Goal: Find contact information: Find contact information

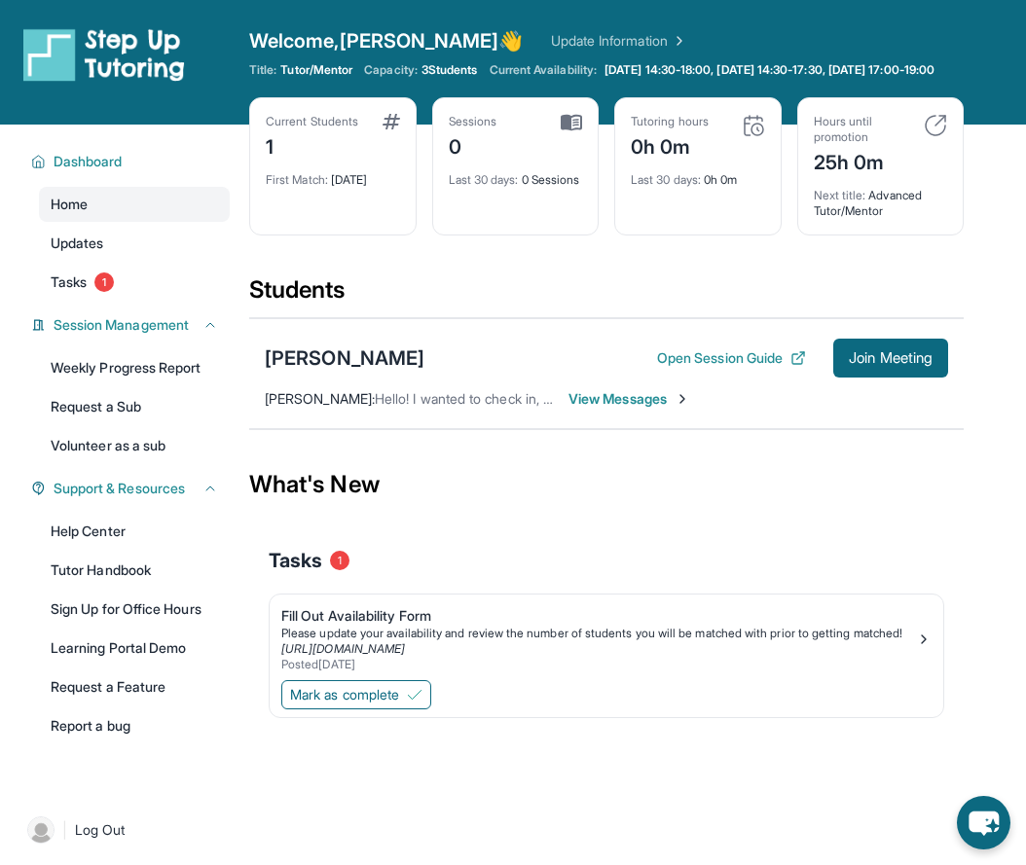
click at [471, 388] on div "[PERSON_NAME] Open Session Guide Join Meeting [PERSON_NAME] : Hello! I wanted t…" at bounding box center [606, 373] width 714 height 111
click at [402, 371] on div "[PERSON_NAME]" at bounding box center [345, 357] width 160 height 27
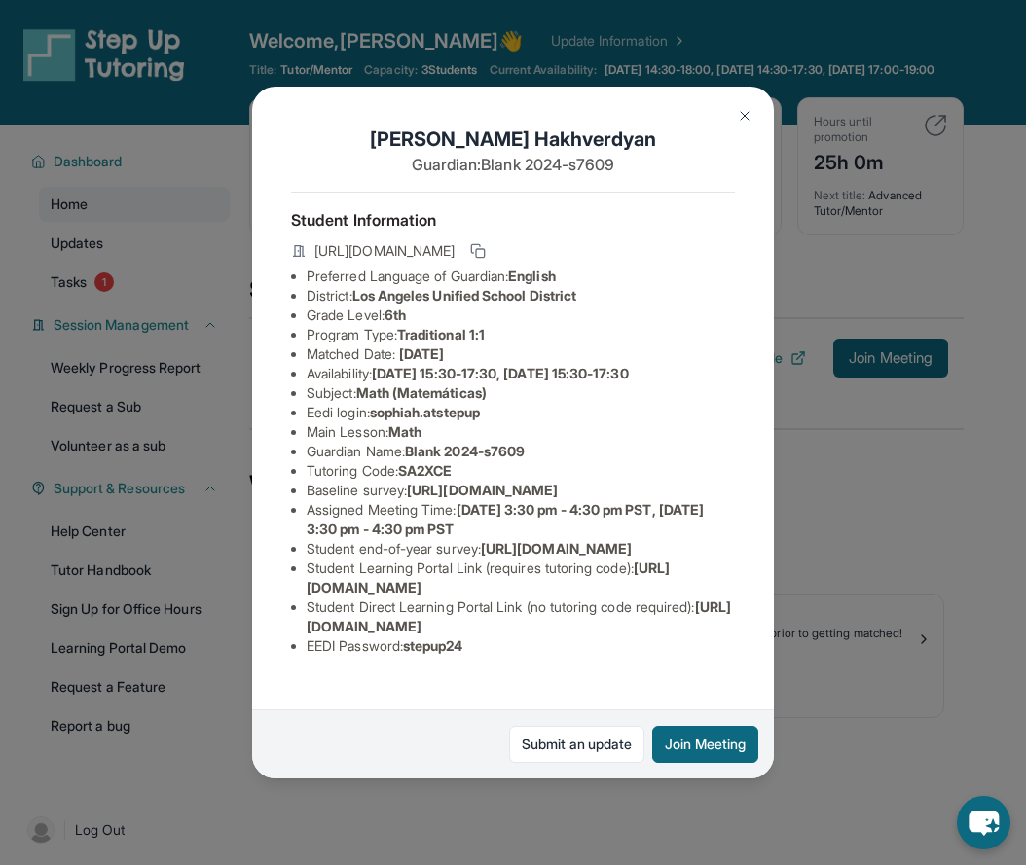
click at [737, 114] on img at bounding box center [745, 116] width 16 height 16
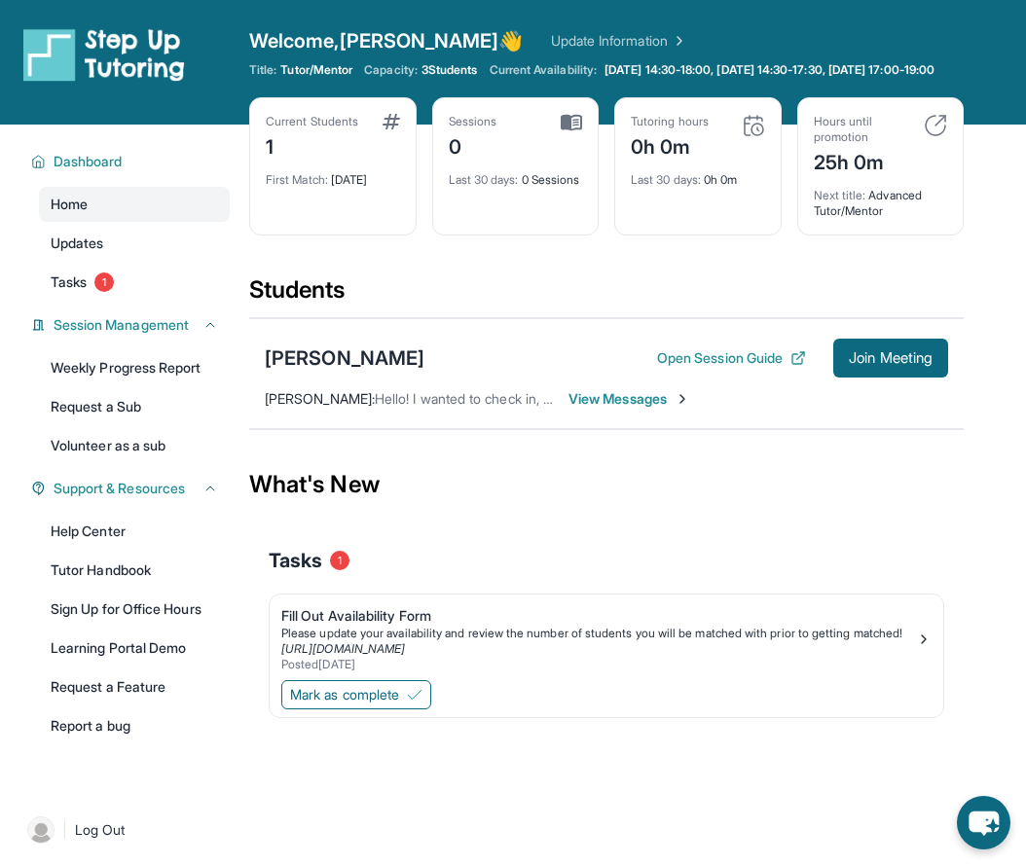
click at [655, 401] on span "View Messages" at bounding box center [629, 398] width 122 height 19
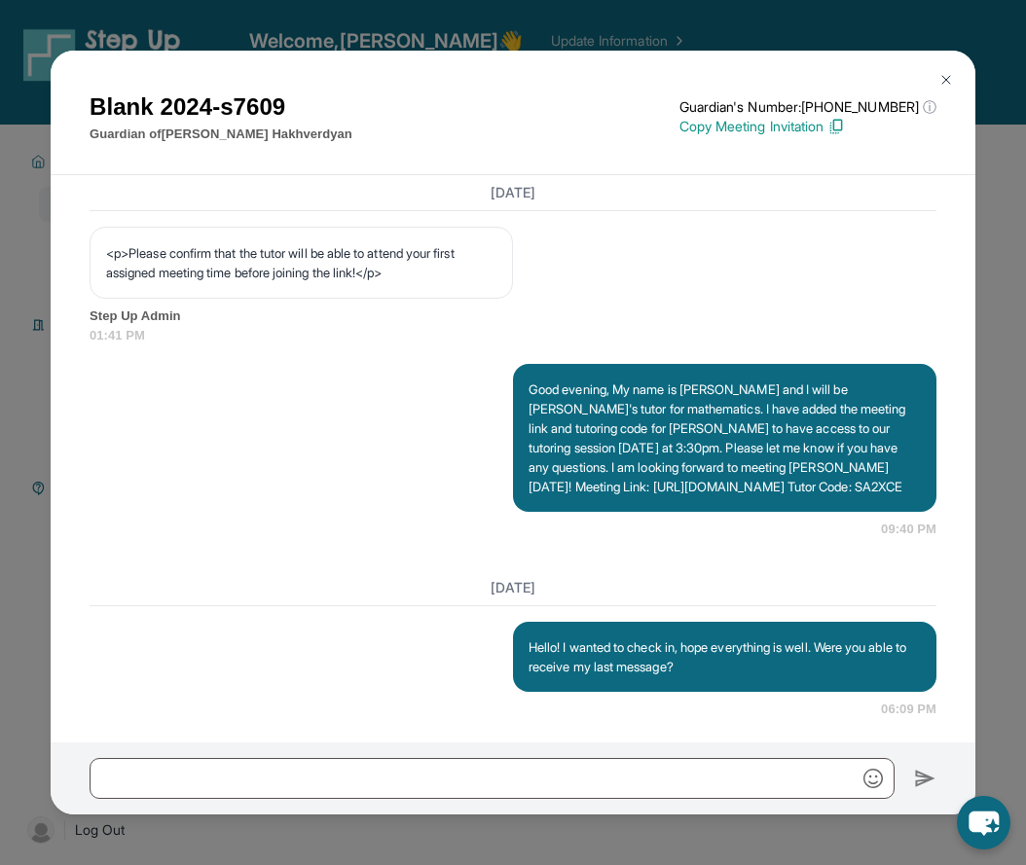
scroll to position [1233, 0]
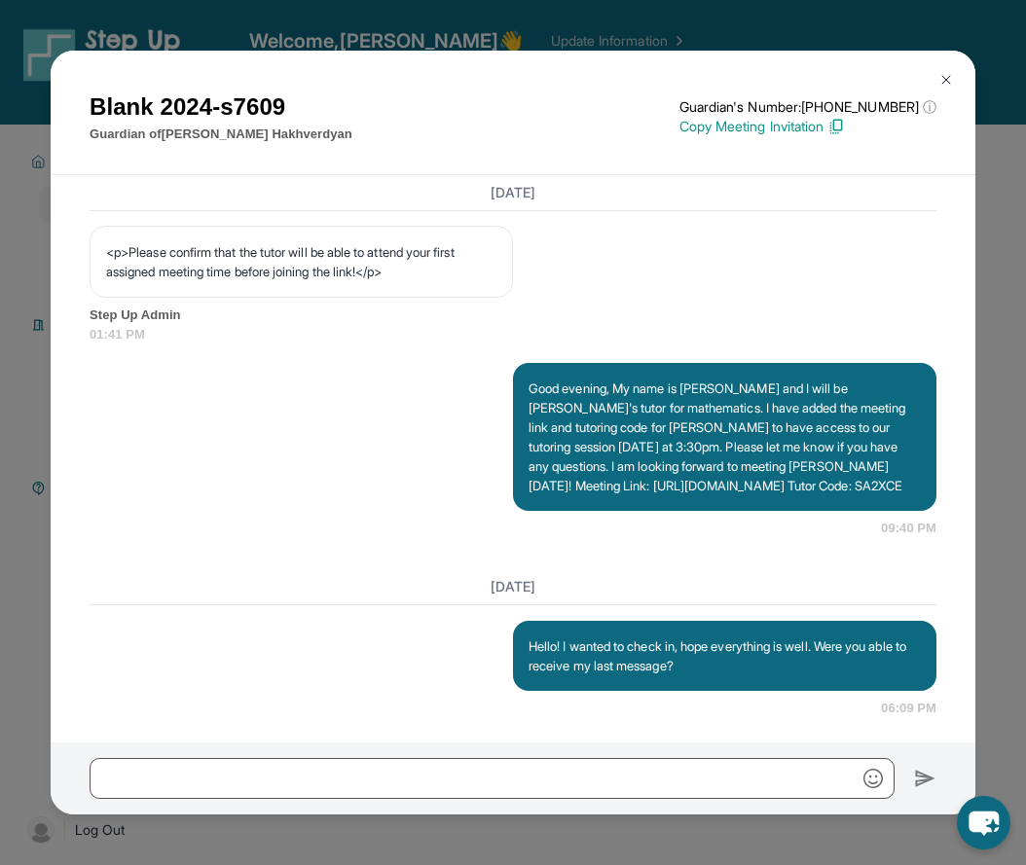
click at [942, 88] on button at bounding box center [945, 79] width 39 height 39
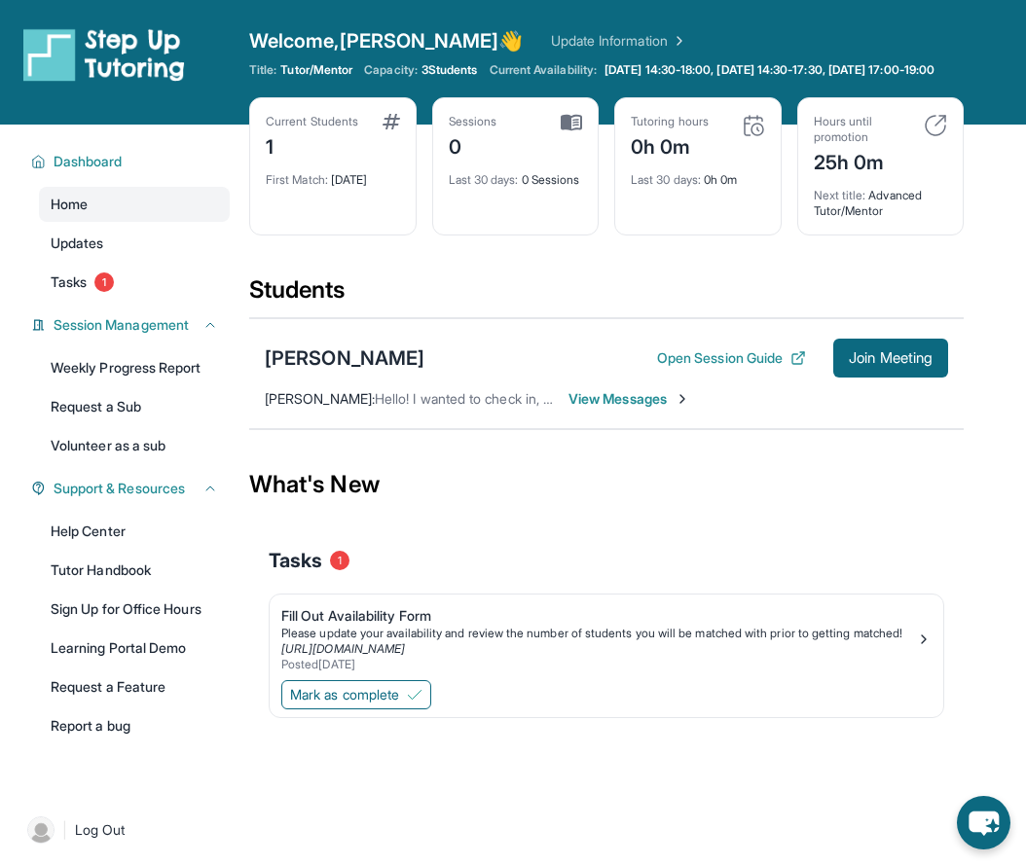
click at [608, 396] on span "View Messages" at bounding box center [629, 398] width 122 height 19
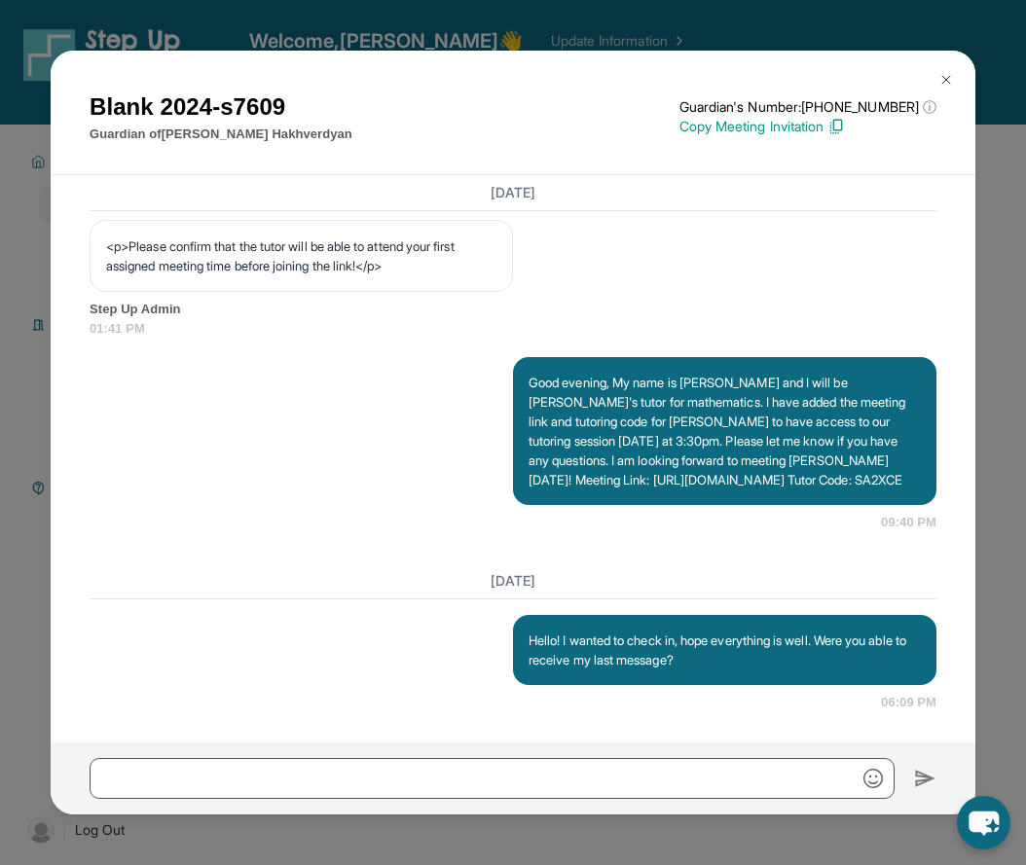
scroll to position [125, 0]
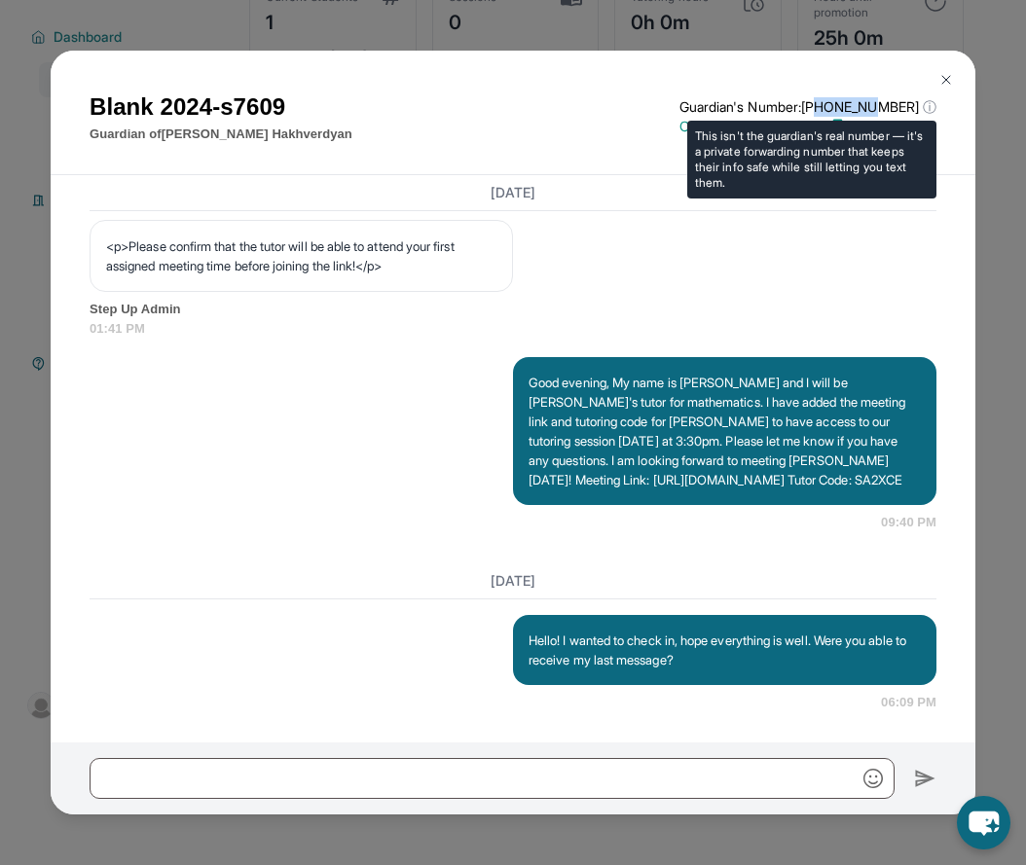
drag, startPoint x: 832, startPoint y: 107, endPoint x: 888, endPoint y: 107, distance: 56.4
click at [888, 107] on p "Guardian's Number: [PHONE_NUMBER] ⓘ" at bounding box center [807, 106] width 257 height 19
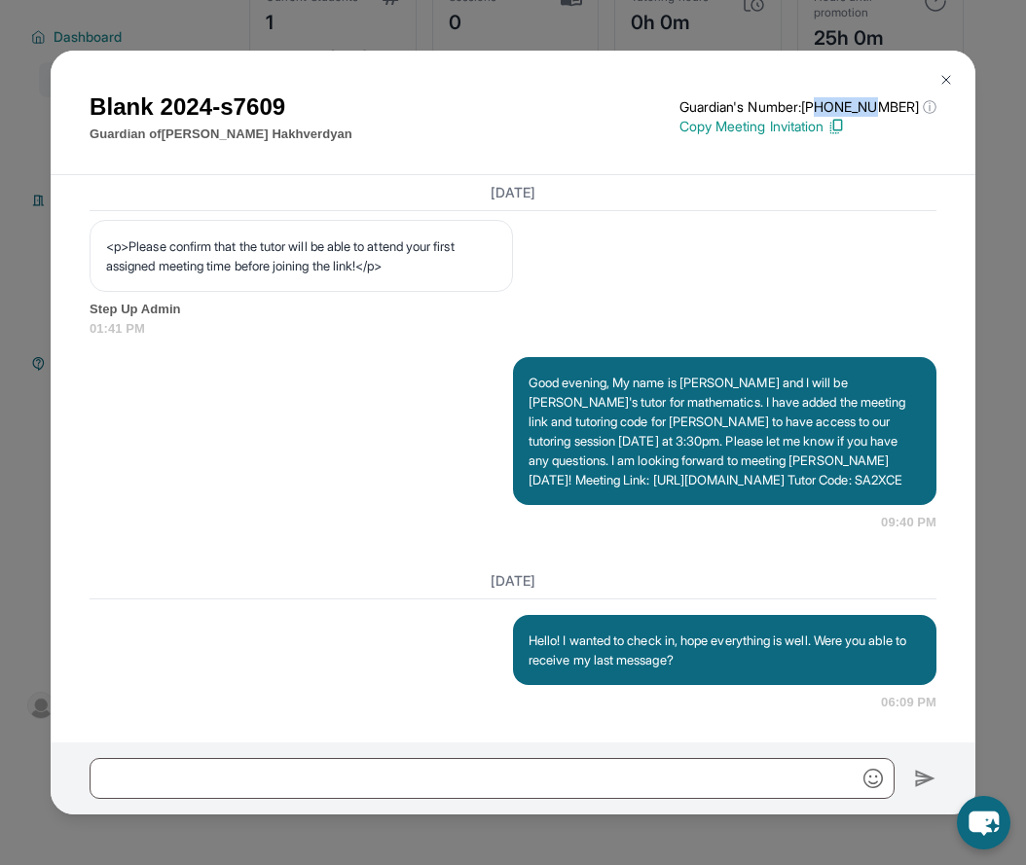
scroll to position [1317, 0]
click at [715, 404] on p "Good evening, My name is [PERSON_NAME] and I will be [PERSON_NAME]'s tutor for …" at bounding box center [724, 431] width 392 height 117
drag, startPoint x: 533, startPoint y: 364, endPoint x: 920, endPoint y: 484, distance: 405.3
click at [920, 484] on div "Good evening, My name is [PERSON_NAME] and I will be [PERSON_NAME]'s tutor for …" at bounding box center [724, 431] width 423 height 148
copy p "ood evening, My name is [PERSON_NAME] and I will be [PERSON_NAME]'s tutor for m…"
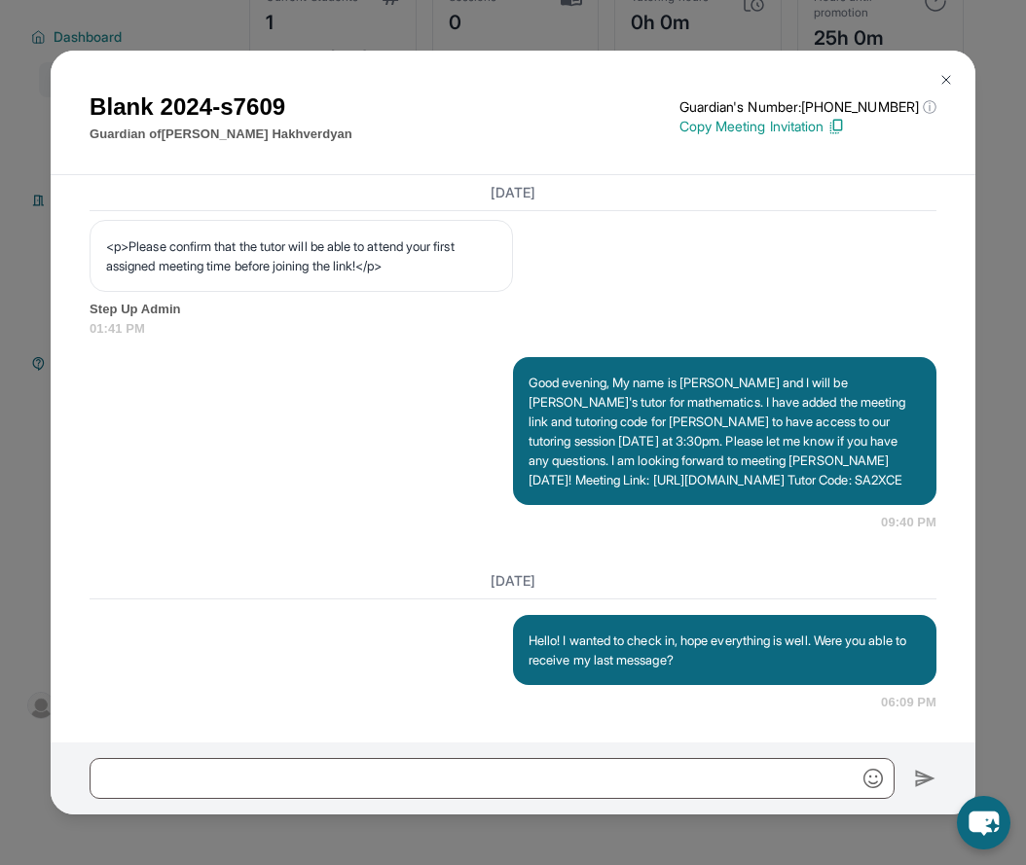
click at [920, 484] on div "Good evening, My name is [PERSON_NAME] and I will be [PERSON_NAME]'s tutor for …" at bounding box center [724, 431] width 423 height 148
drag, startPoint x: 906, startPoint y: 484, endPoint x: 534, endPoint y: 346, distance: 396.2
click at [534, 357] on div "Good evening, My name is [PERSON_NAME] and I will be [PERSON_NAME]'s tutor for …" at bounding box center [724, 431] width 423 height 148
copy p "Good evening, My name is [PERSON_NAME] and I will be [PERSON_NAME]'s tutor for …"
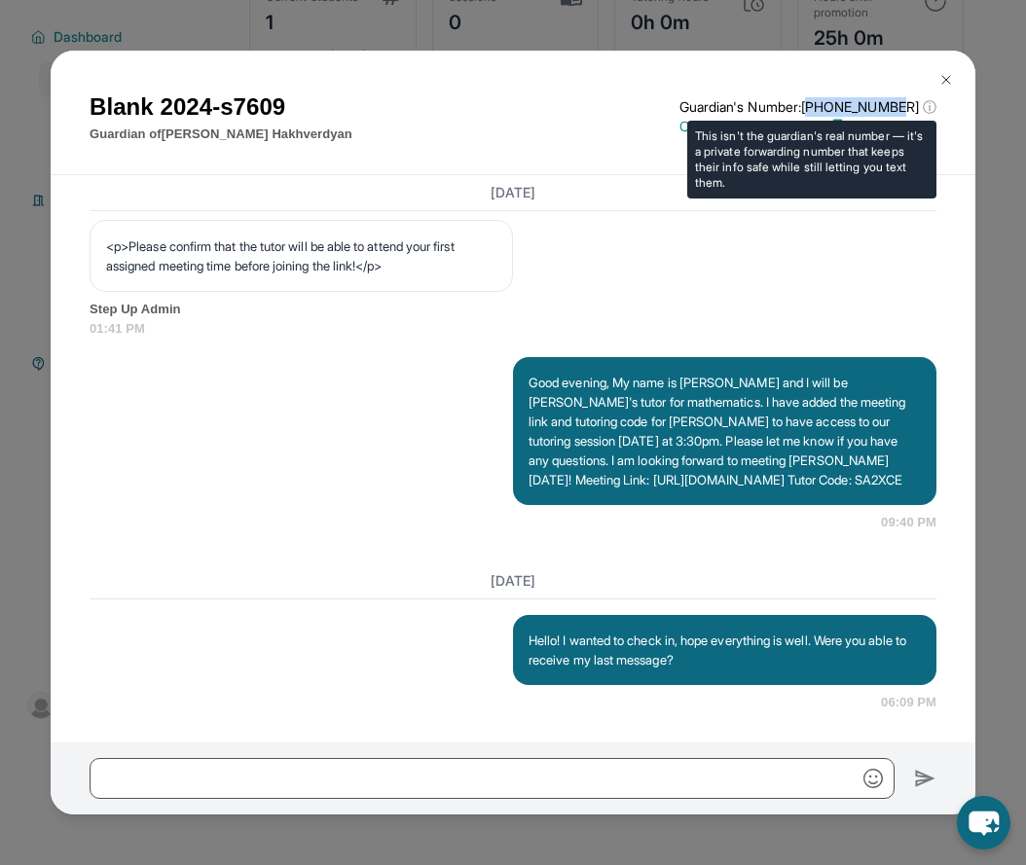
copy p "18779599489"
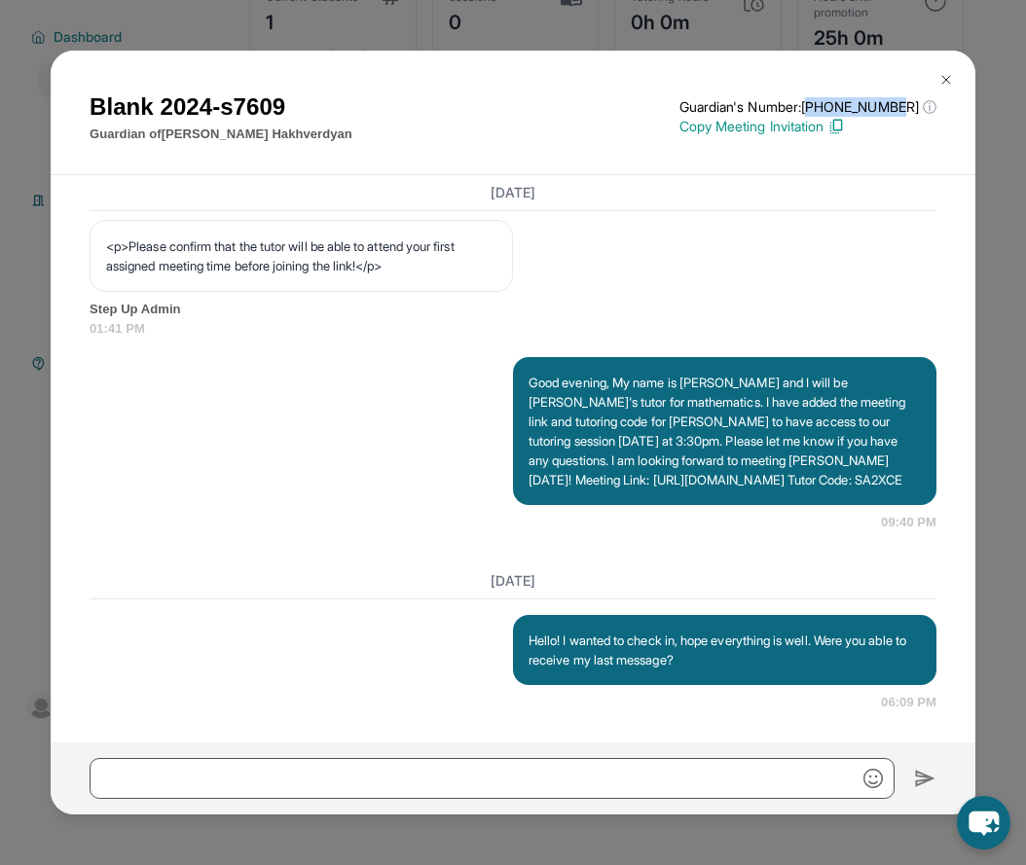
click at [938, 78] on img at bounding box center [946, 80] width 16 height 16
